Goal: Task Accomplishment & Management: Complete application form

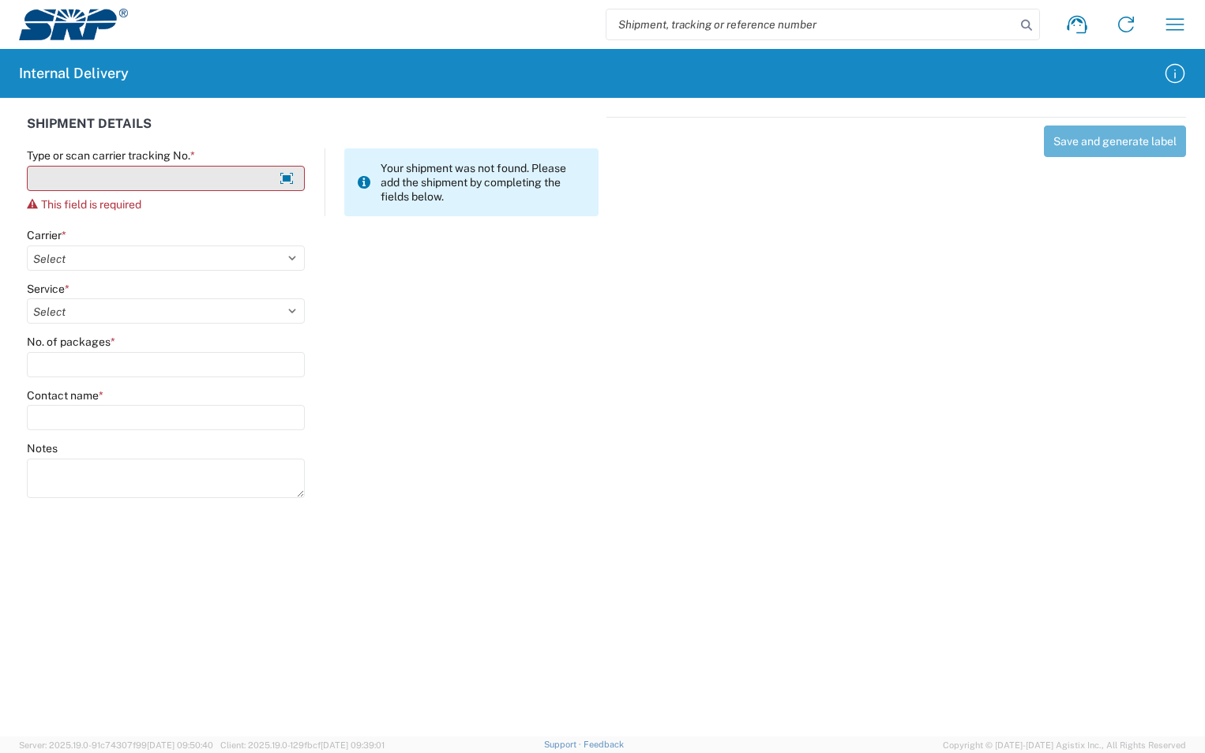
click at [54, 181] on input "Type or scan carrier tracking No. *" at bounding box center [166, 178] width 278 height 25
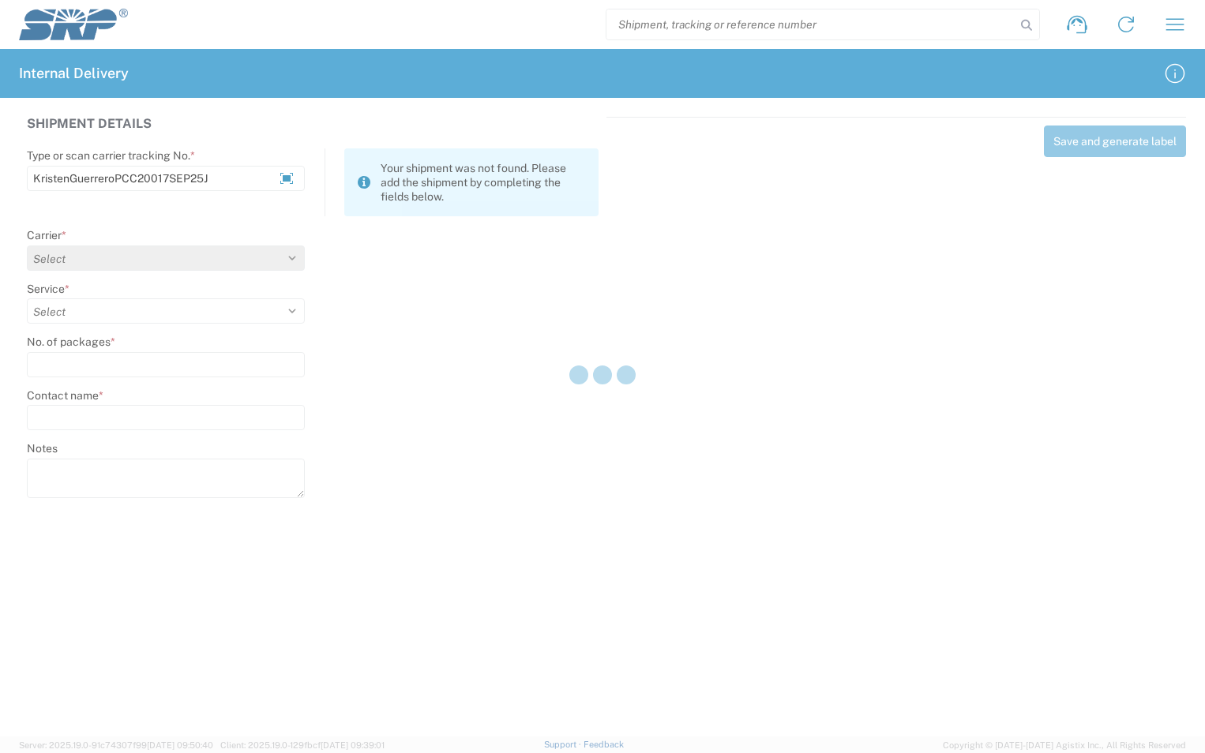
type input "KristenGuerreroPCC20017SEP25J"
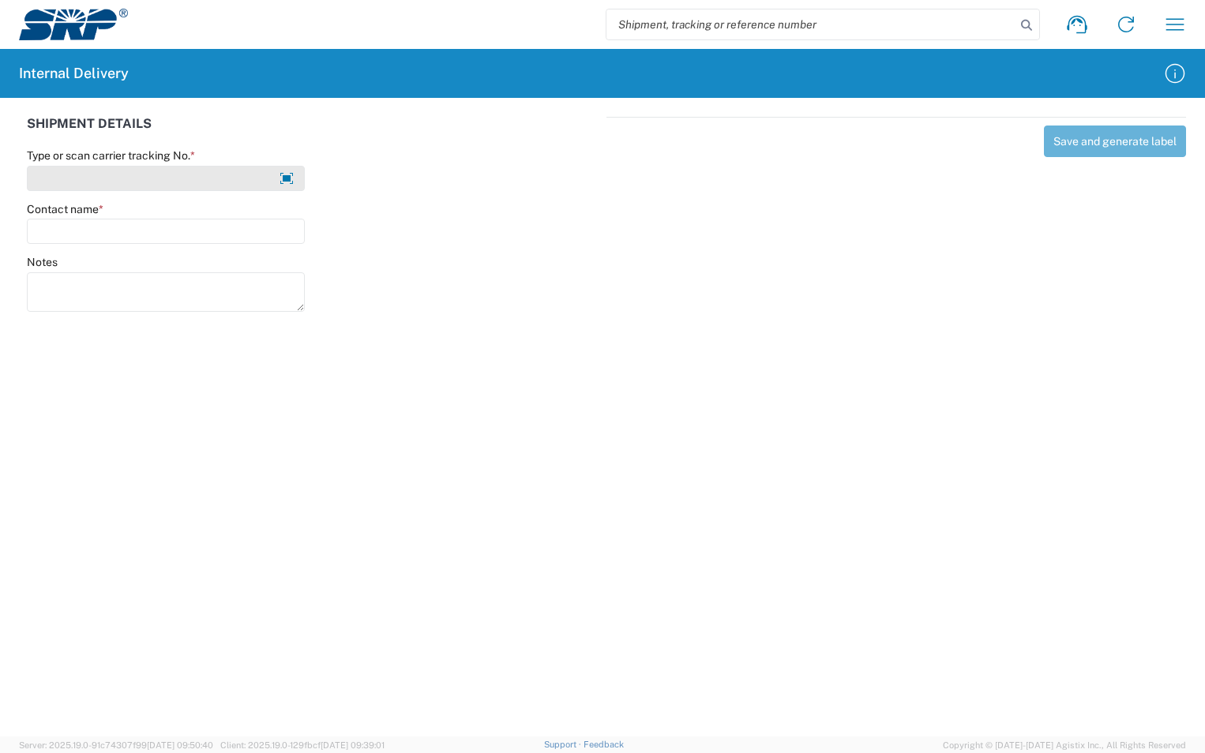
click at [118, 180] on input "Type or scan carrier tracking No. *" at bounding box center [166, 178] width 278 height 25
click at [113, 178] on input "KristenGuerrero17SEP25" at bounding box center [166, 178] width 278 height 25
click at [114, 180] on input "KristenGuerrero17SEP25" at bounding box center [166, 178] width 278 height 25
click at [208, 181] on input "KristenGuerreroPCC20017SEP25" at bounding box center [166, 178] width 278 height 25
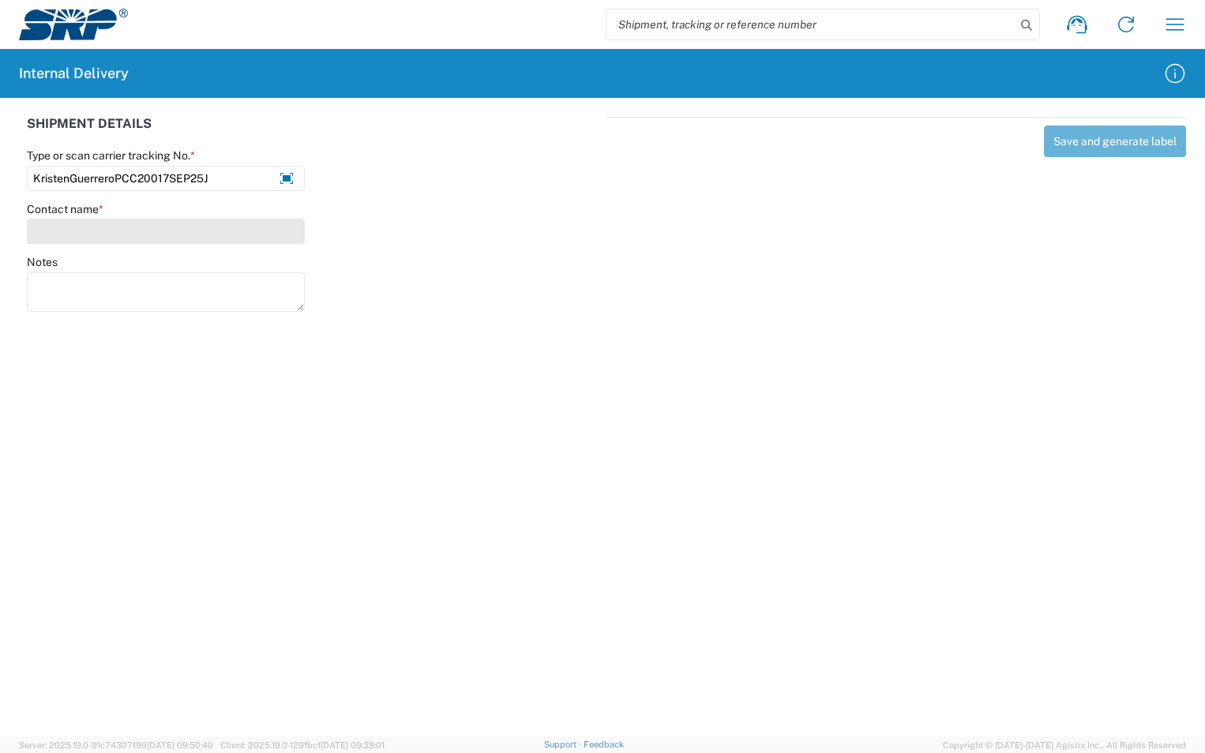
click at [143, 226] on input "Contact name *" at bounding box center [166, 231] width 278 height 25
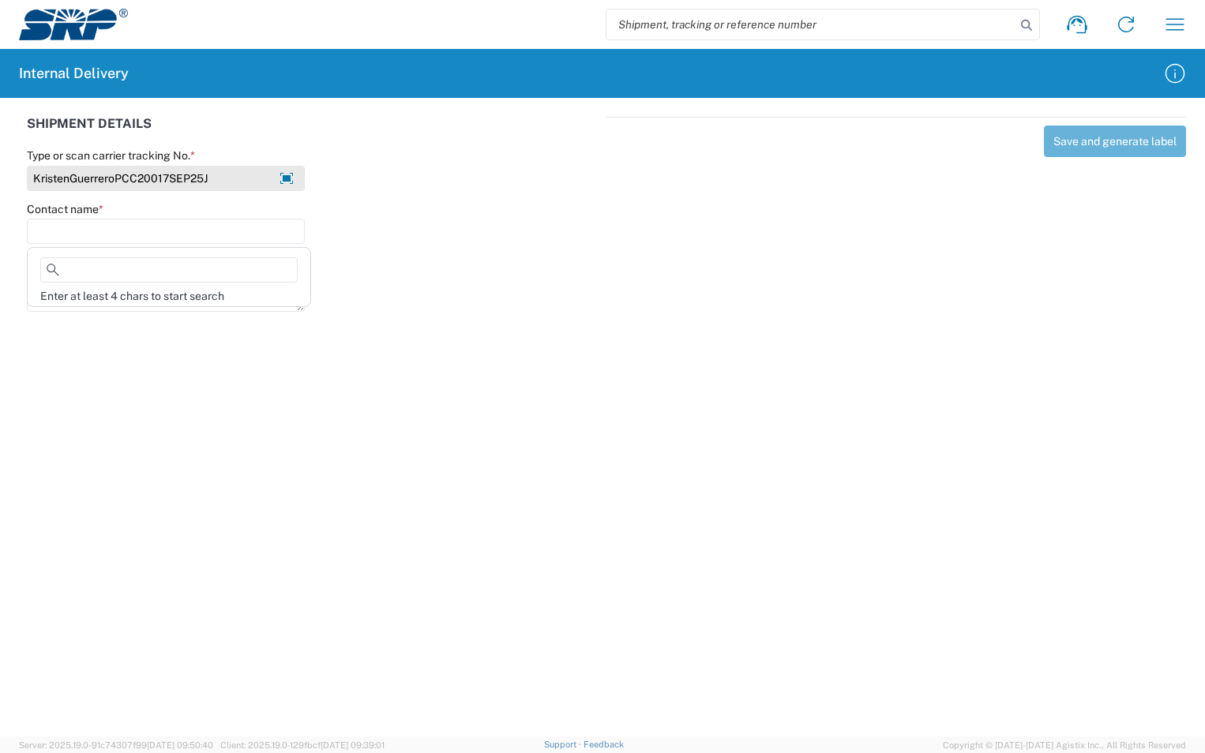
click at [238, 178] on input "KristenGuerreroPCC20017SEP25J" at bounding box center [166, 178] width 278 height 25
click at [192, 175] on input "KristenGuerreroPCC20017SEP25J" at bounding box center [166, 178] width 278 height 25
click at [235, 186] on input "KristenGuerreroPCC20017SEP2025J" at bounding box center [166, 178] width 278 height 25
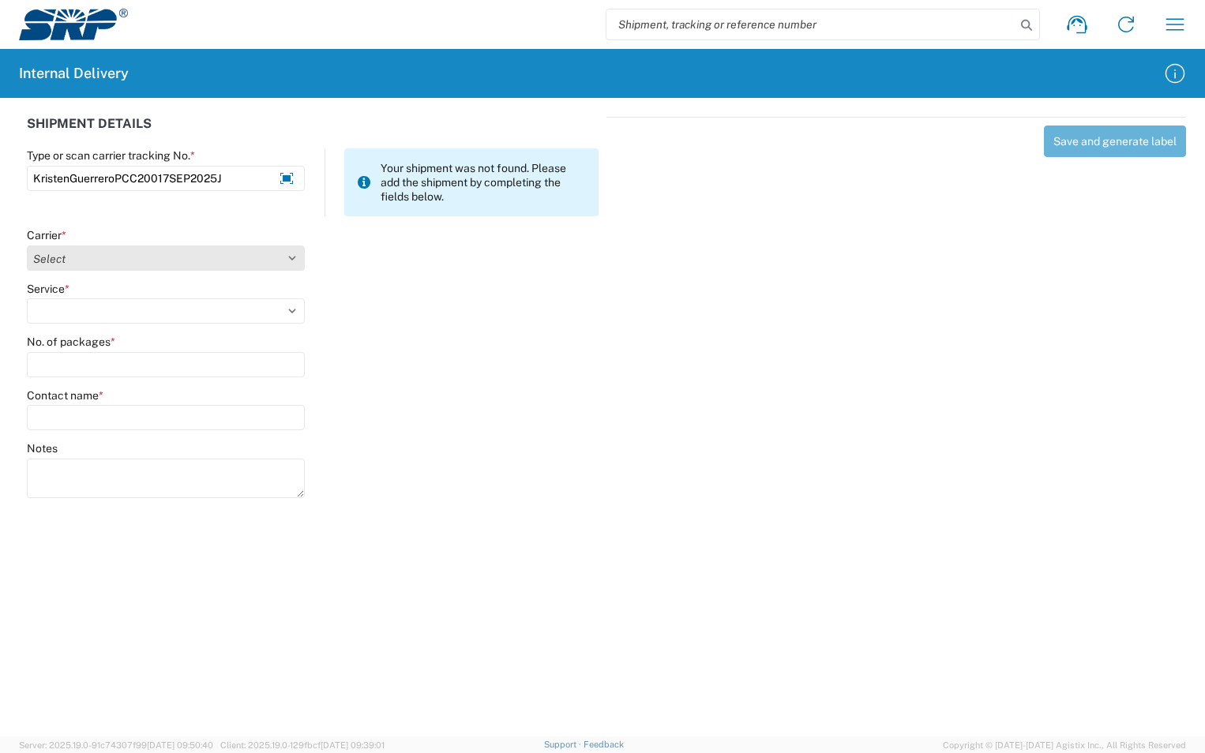
type input "KristenGuerreroPCC20017SEP2025J"
click at [81, 261] on select "Select Amazon Logistics ATI Trucking BC Dimerco Logistics Empire Southwest FedE…" at bounding box center [166, 257] width 278 height 25
select select "18713"
click at [27, 245] on select "Select Amazon Logistics ATI Trucking BC Dimerco Logistics Empire Southwest FedE…" at bounding box center [166, 257] width 278 height 25
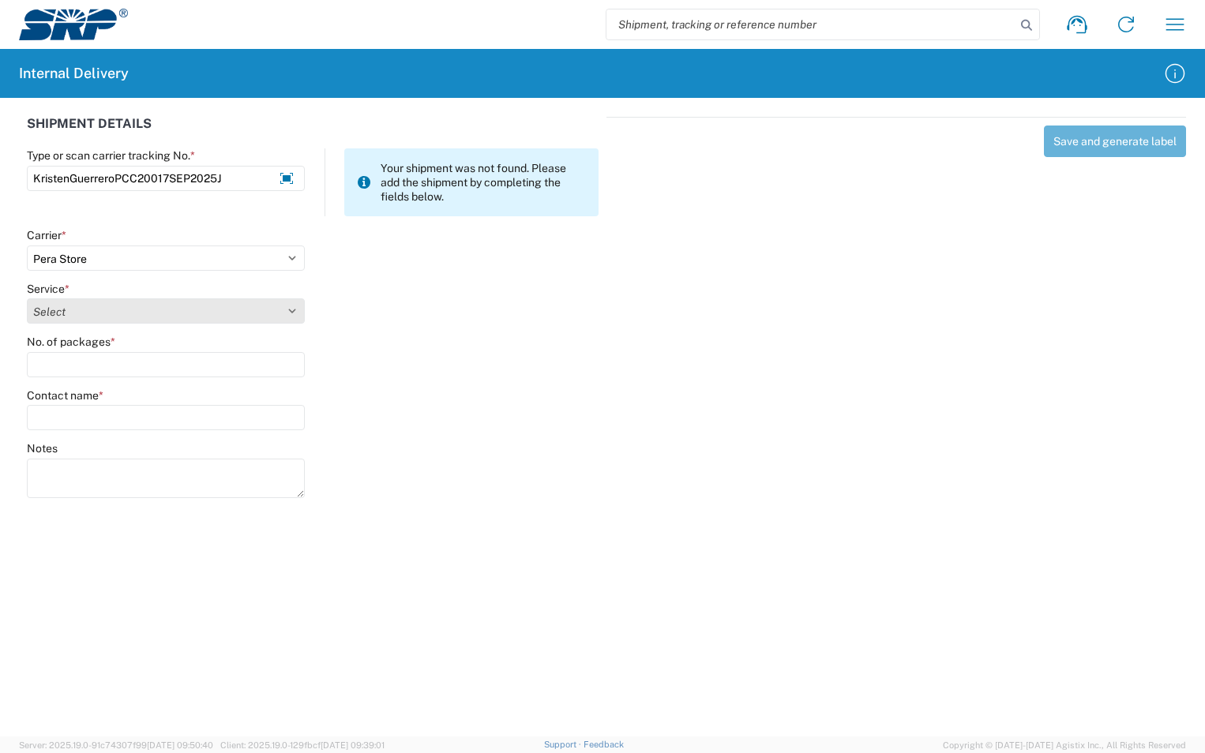
drag, startPoint x: 86, startPoint y: 315, endPoint x: 84, endPoint y: 326, distance: 11.3
click at [86, 316] on select "Select Ground Inter-Office" at bounding box center [166, 310] width 278 height 25
select select "35763"
click at [27, 298] on select "Select Ground Inter-Office" at bounding box center [166, 310] width 278 height 25
click at [70, 365] on input "No. of packages *" at bounding box center [166, 364] width 278 height 25
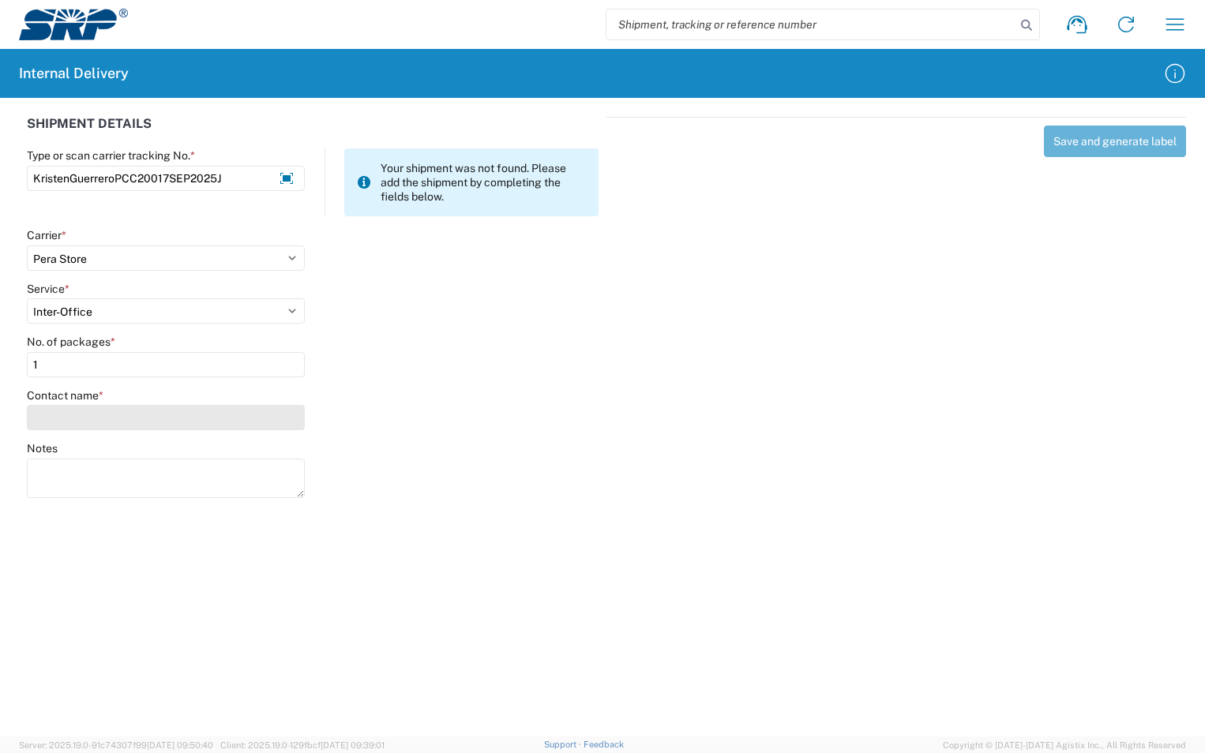
type input "1"
click at [61, 405] on input "Contact name *" at bounding box center [166, 417] width 278 height 25
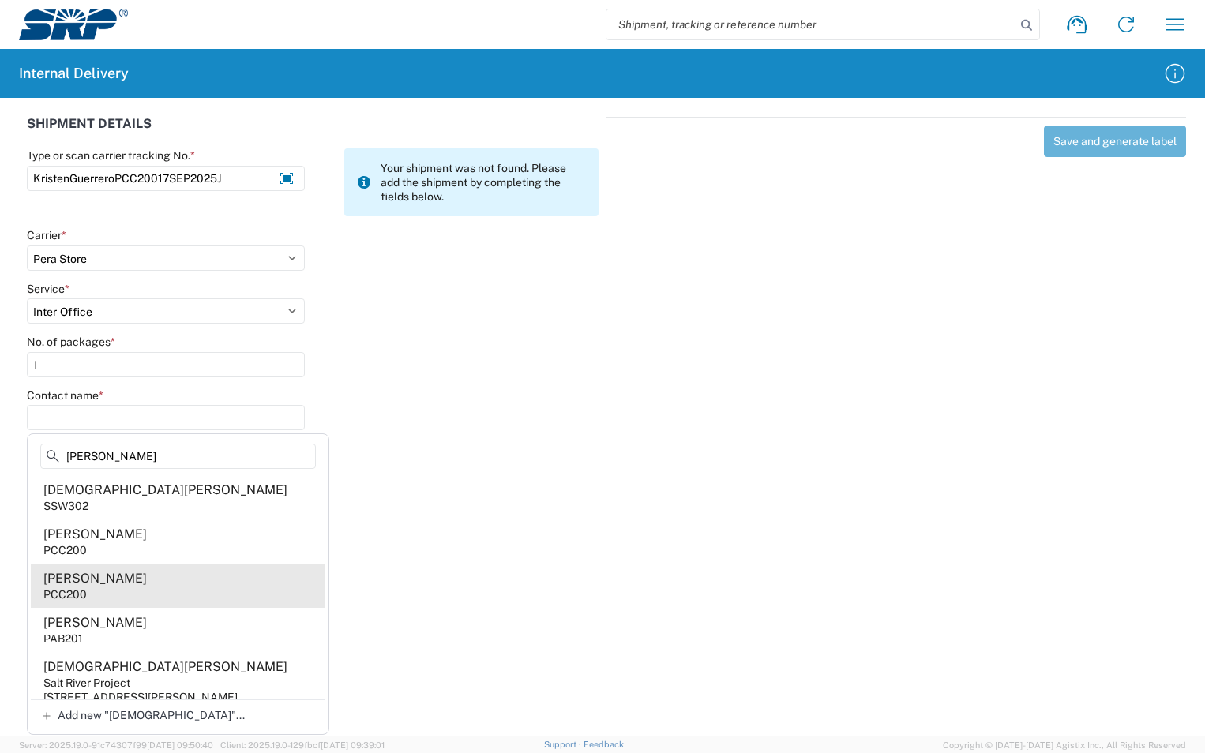
type input "[PERSON_NAME]"
click at [65, 588] on div "PCC200" at bounding box center [64, 594] width 43 height 14
type input "[PERSON_NAME]"
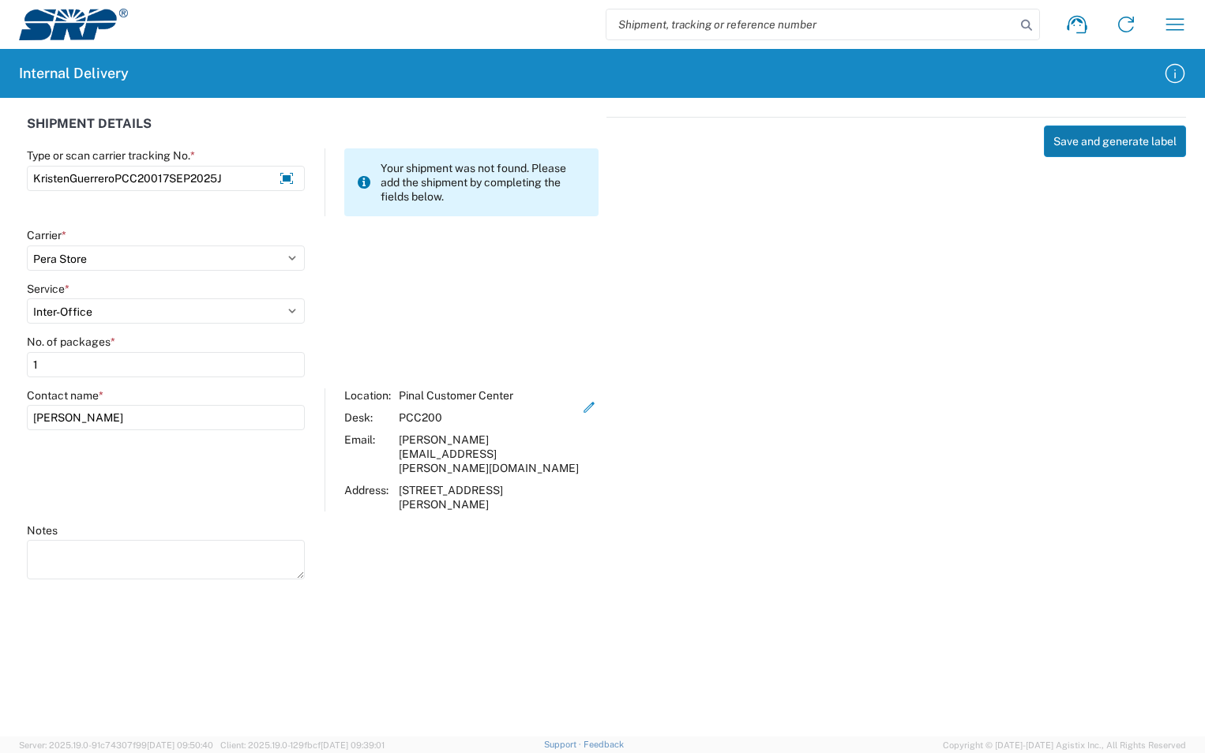
click at [1100, 139] on button "Save and generate label" at bounding box center [1115, 142] width 142 height 32
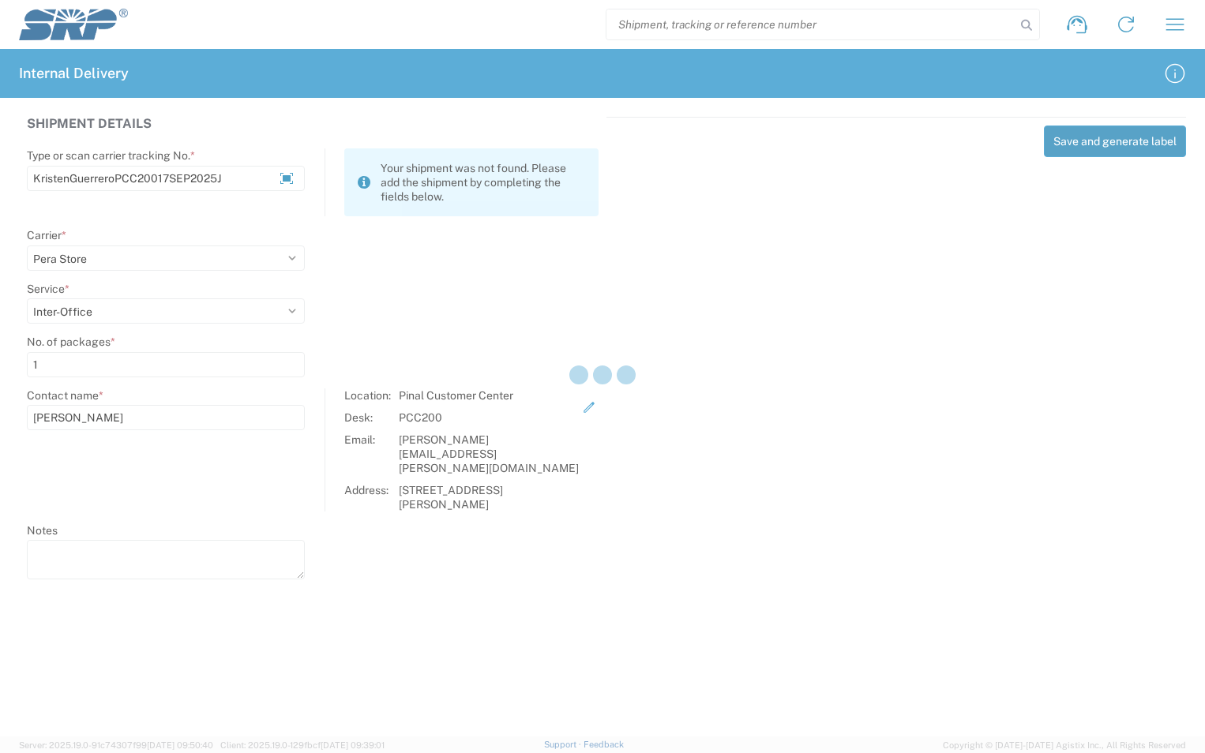
select select
